Goal: Task Accomplishment & Management: Manage account settings

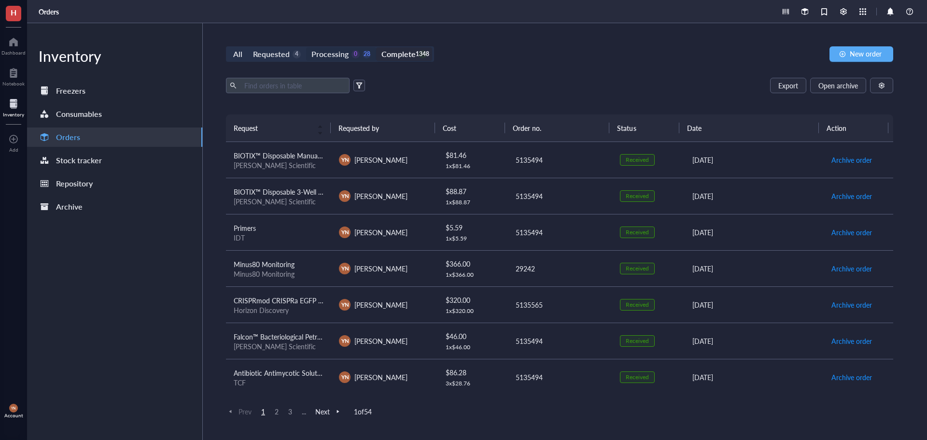
click at [330, 51] on div "Processing" at bounding box center [329, 54] width 37 height 14
click at [306, 47] on input "Processing 0 28" at bounding box center [306, 47] width 0 height 0
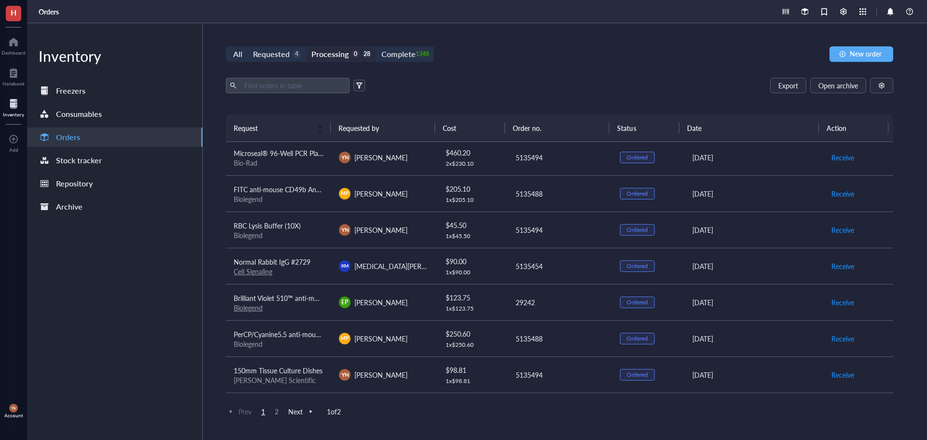
scroll to position [193, 0]
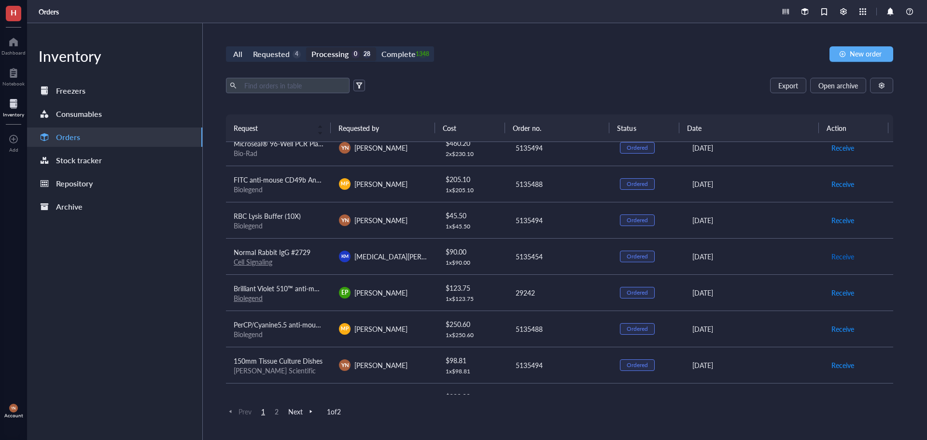
click at [836, 256] on span "Receive" at bounding box center [842, 256] width 23 height 11
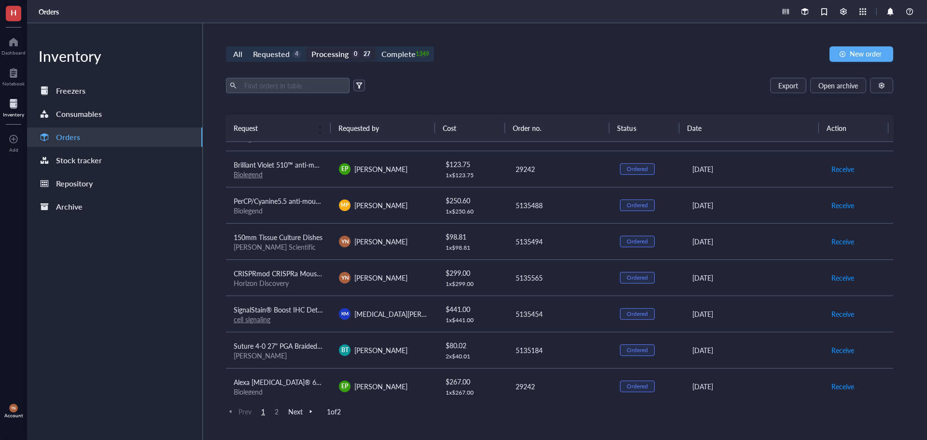
scroll to position [290, 0]
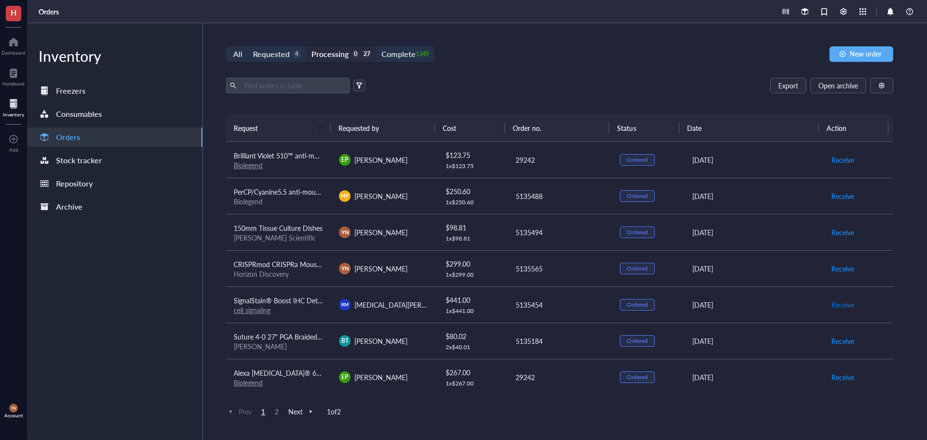
click at [838, 303] on span "Receive" at bounding box center [842, 304] width 23 height 11
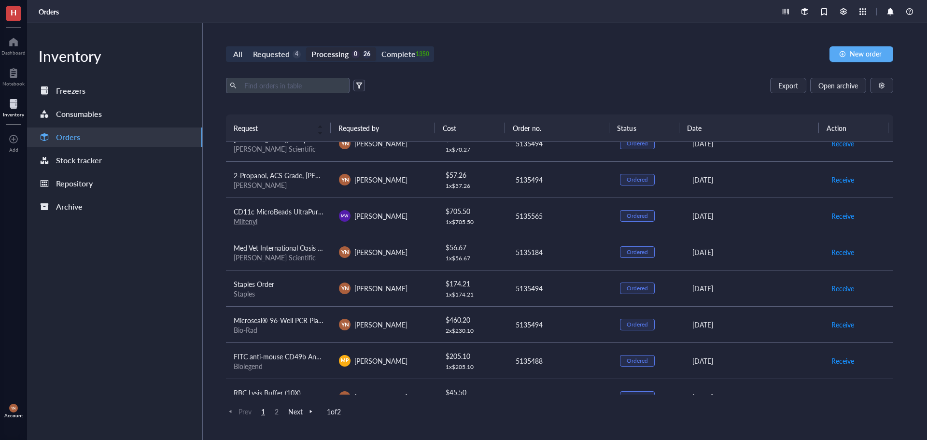
scroll to position [0, 0]
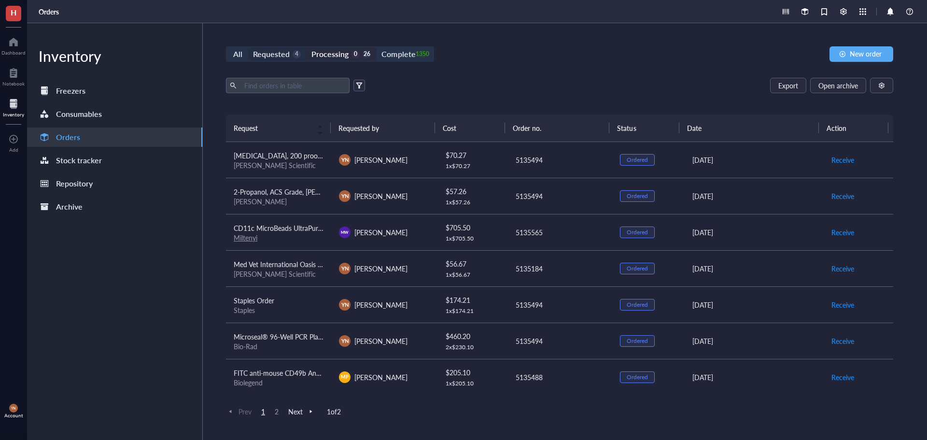
click at [285, 54] on div "Requested" at bounding box center [271, 54] width 37 height 14
click at [248, 47] on input "Requested 4" at bounding box center [248, 47] width 0 height 0
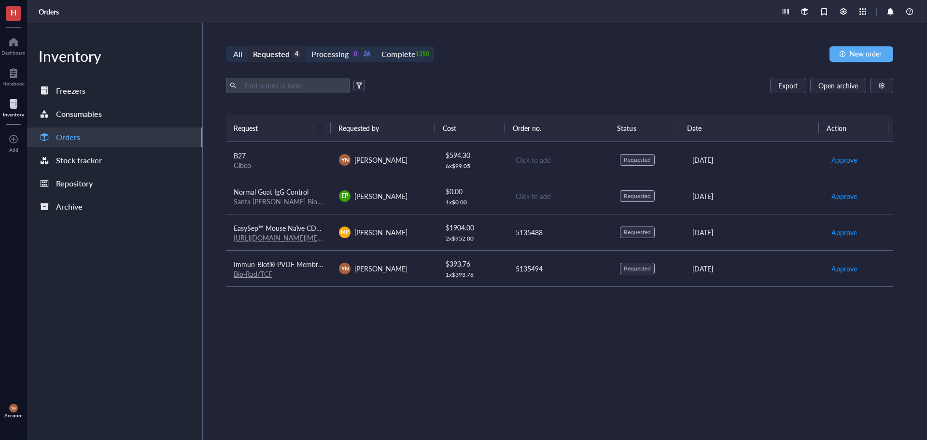
click at [308, 225] on span "EasySep™ Mouse Naïve CD8+ [MEDICAL_DATA] Isolation Kit" at bounding box center [325, 228] width 183 height 10
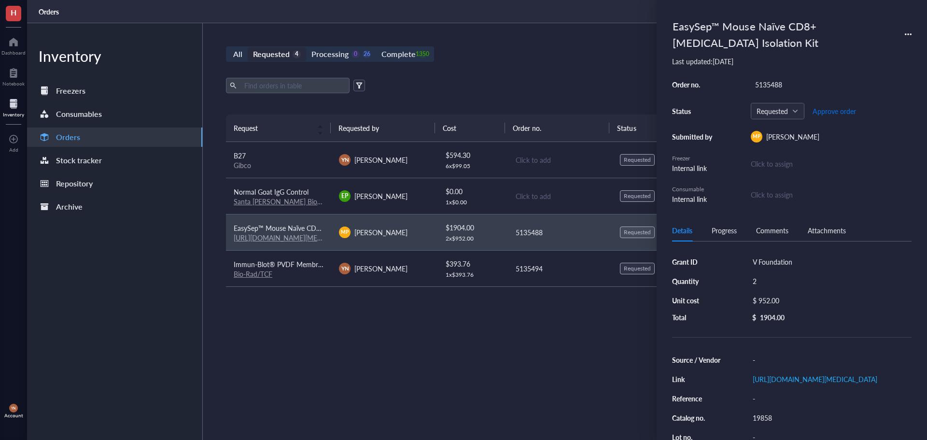
click at [848, 108] on span "Approve order" at bounding box center [833, 111] width 43 height 8
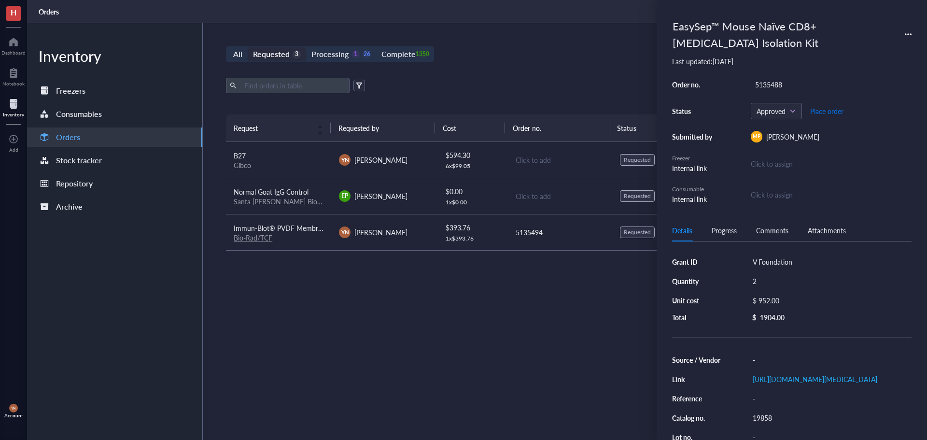
click at [826, 109] on span "Place order" at bounding box center [826, 111] width 33 height 8
click at [513, 68] on div "All Requested 3 Processing 0 27 Complete 1350 New order Export Open archive Req…" at bounding box center [559, 231] width 713 height 416
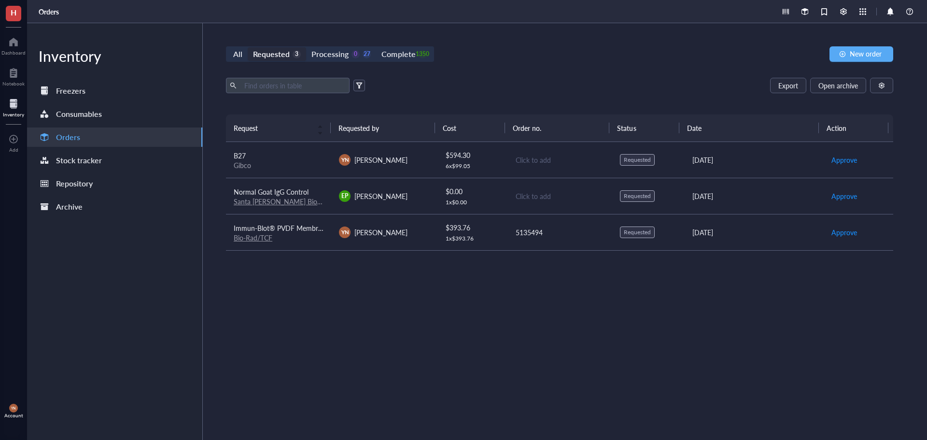
click at [531, 90] on div "Export Open archive" at bounding box center [559, 85] width 667 height 15
click at [357, 51] on div "Processing 0 27" at bounding box center [340, 54] width 59 height 14
click at [306, 47] on input "Processing 0 27" at bounding box center [306, 47] width 0 height 0
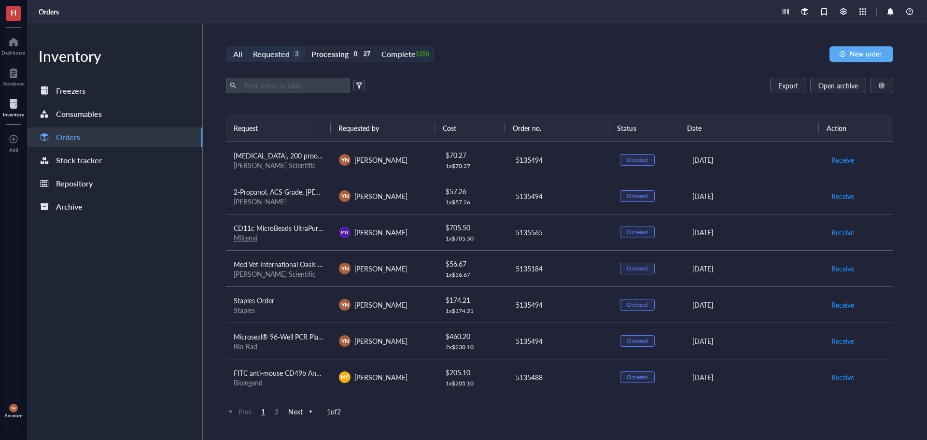
click at [405, 56] on div "Complete" at bounding box center [398, 54] width 34 height 14
click at [376, 47] on input "Complete 1350" at bounding box center [376, 47] width 0 height 0
